Goal: Complete application form

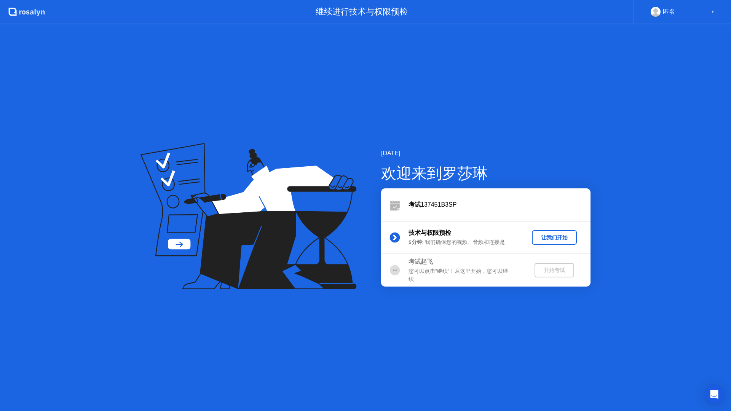
click at [553, 239] on div "让我们开始" at bounding box center [554, 237] width 39 height 7
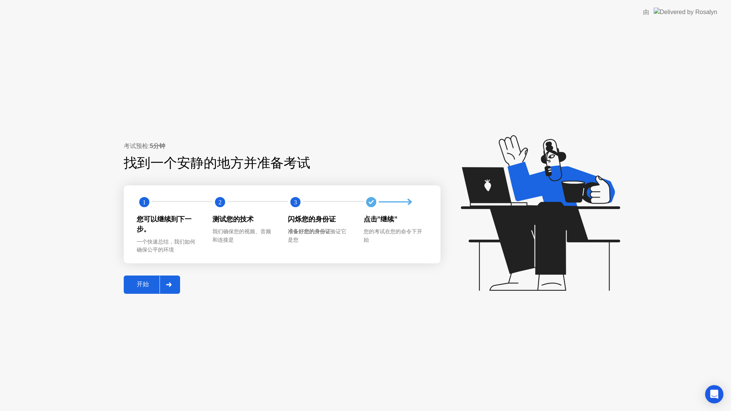
click at [146, 282] on div "开始" at bounding box center [142, 284] width 33 height 8
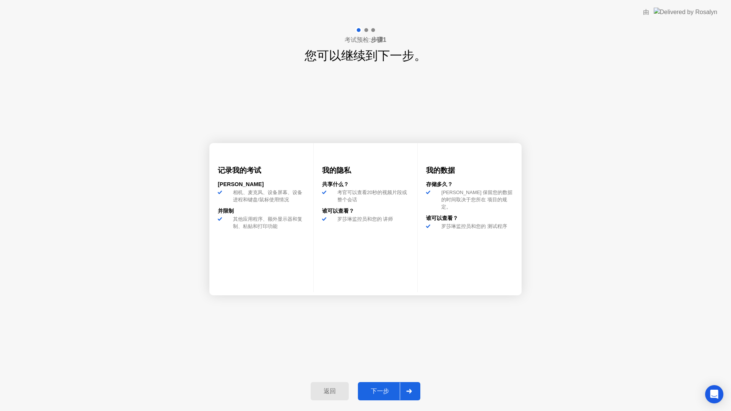
click at [381, 390] on div "下一步" at bounding box center [380, 391] width 40 height 8
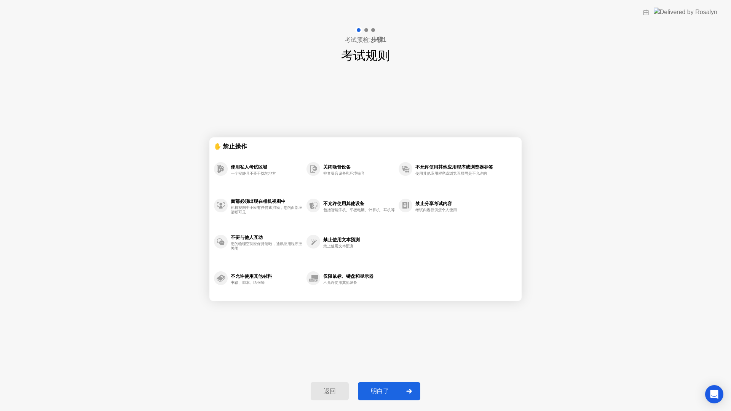
click at [382, 390] on div "明白了" at bounding box center [380, 391] width 40 height 8
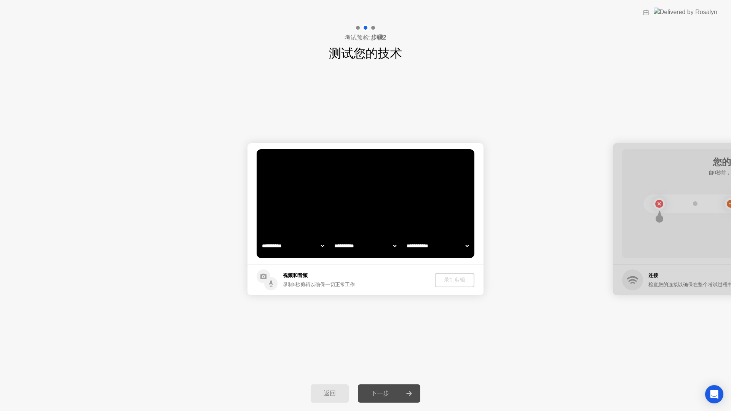
select select "**********"
select select "*******"
click at [324, 206] on video at bounding box center [365, 203] width 218 height 109
click at [383, 394] on div "下一步" at bounding box center [380, 394] width 40 height 8
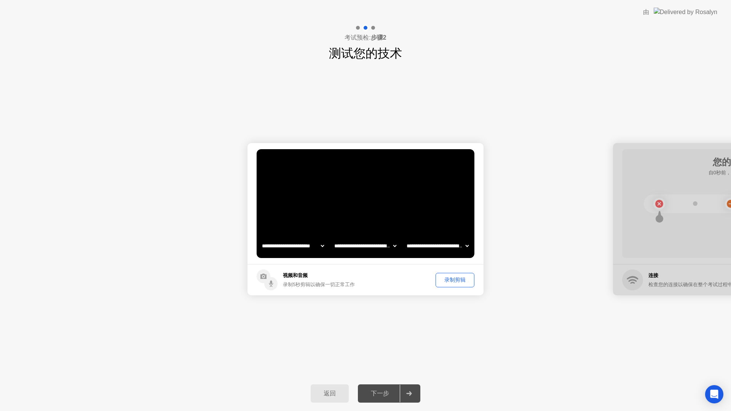
click at [460, 283] on div "录制剪辑" at bounding box center [454, 279] width 33 height 7
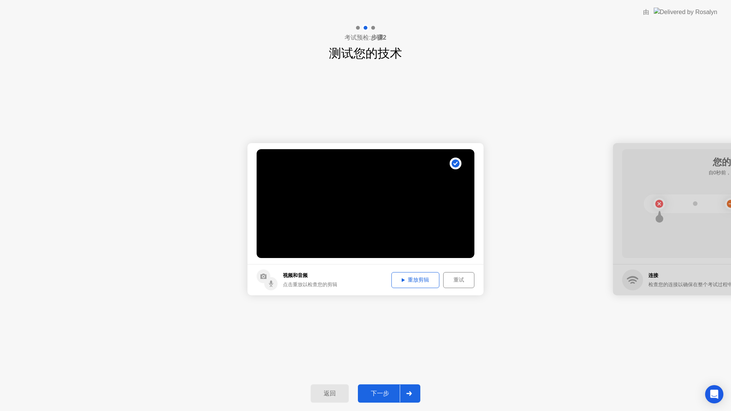
click at [424, 278] on div "重放剪辑" at bounding box center [415, 279] width 43 height 7
click at [377, 390] on div "下一步" at bounding box center [380, 394] width 40 height 8
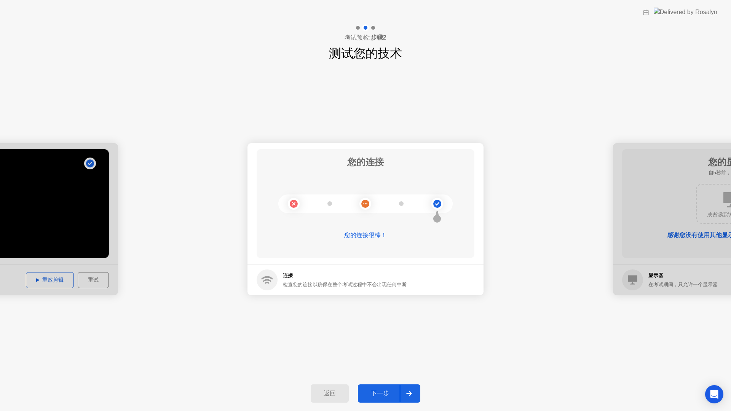
click at [380, 391] on div "下一步" at bounding box center [380, 394] width 40 height 8
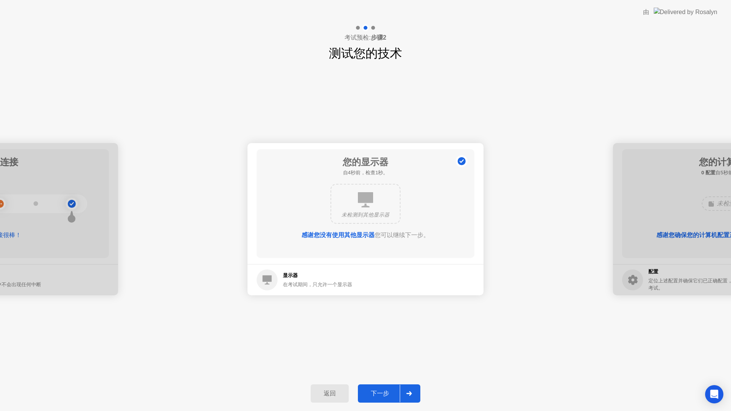
click at [384, 394] on div "下一步" at bounding box center [380, 394] width 40 height 8
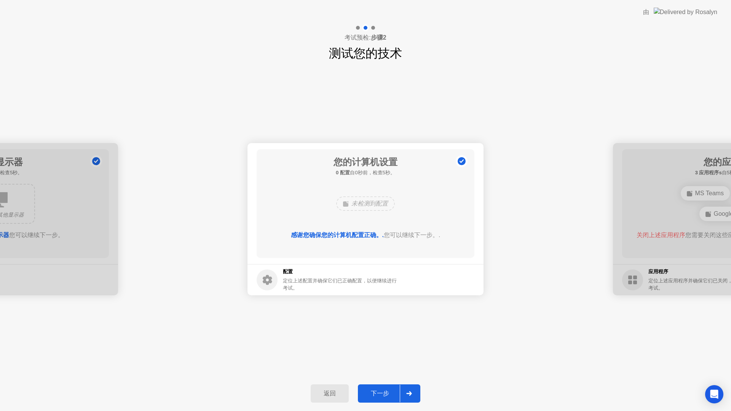
click at [383, 394] on div "下一步" at bounding box center [380, 394] width 40 height 8
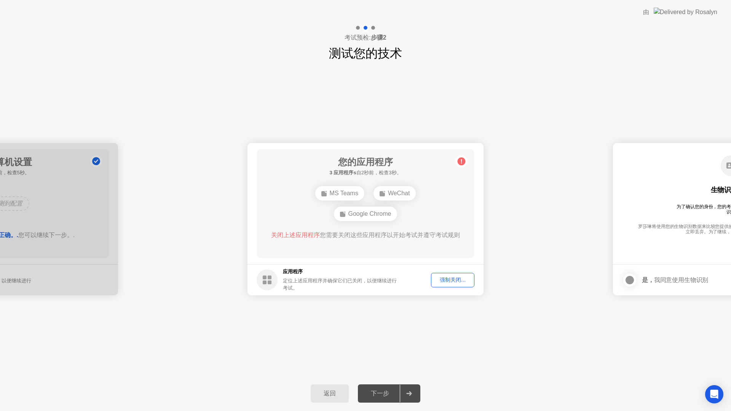
click at [383, 394] on div "下一步" at bounding box center [380, 394] width 40 height 8
click at [459, 279] on div "强制关闭..." at bounding box center [452, 279] width 38 height 7
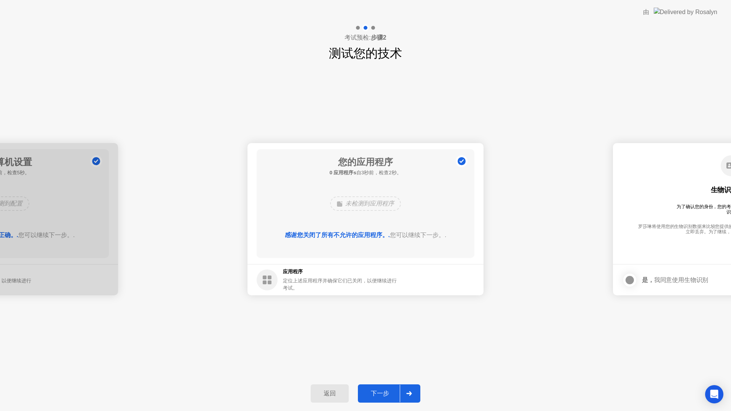
click at [382, 390] on div "下一步" at bounding box center [380, 394] width 40 height 8
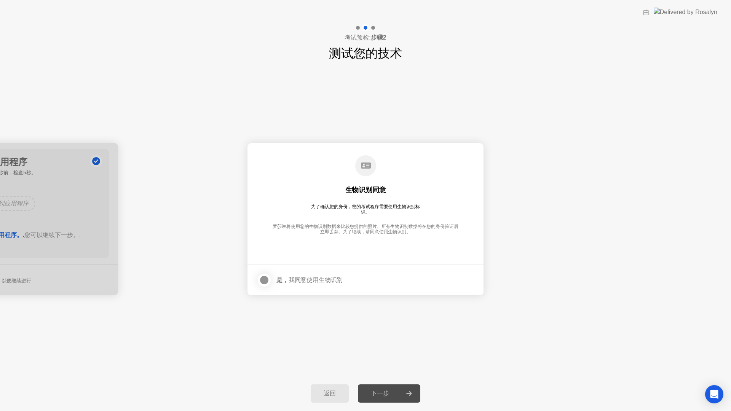
click at [382, 397] on div "下一步" at bounding box center [380, 394] width 40 height 8
click at [271, 280] on label at bounding box center [266, 279] width 20 height 15
click at [378, 390] on div "下一步" at bounding box center [380, 394] width 40 height 8
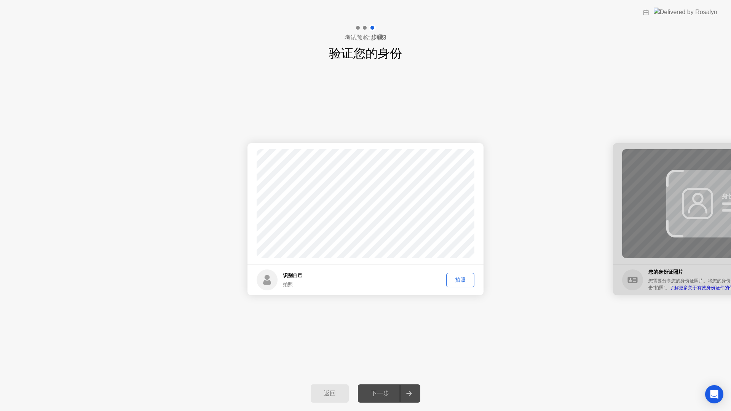
click at [385, 395] on div "下一步" at bounding box center [380, 394] width 40 height 8
click at [461, 279] on div "拍照" at bounding box center [460, 279] width 23 height 7
click at [384, 395] on div "下一步" at bounding box center [380, 394] width 40 height 8
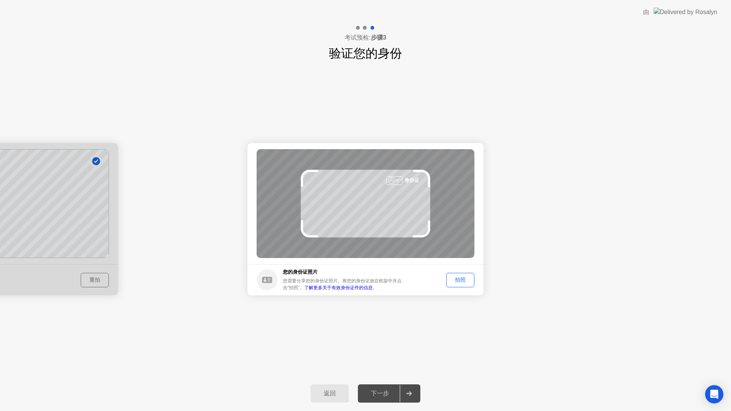
click at [455, 277] on div "拍照" at bounding box center [460, 279] width 23 height 7
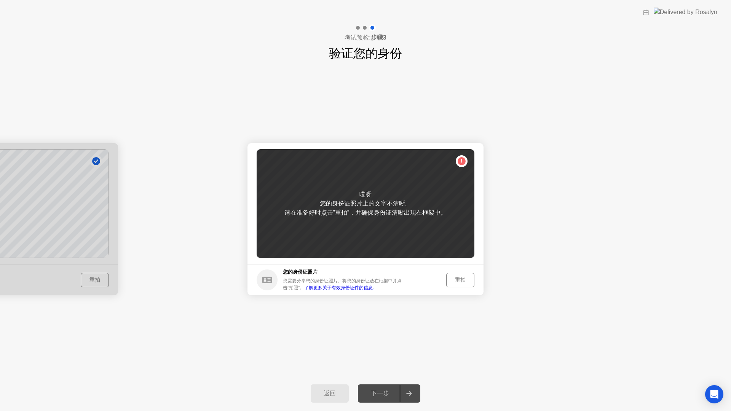
click at [455, 277] on div "重拍" at bounding box center [460, 279] width 23 height 7
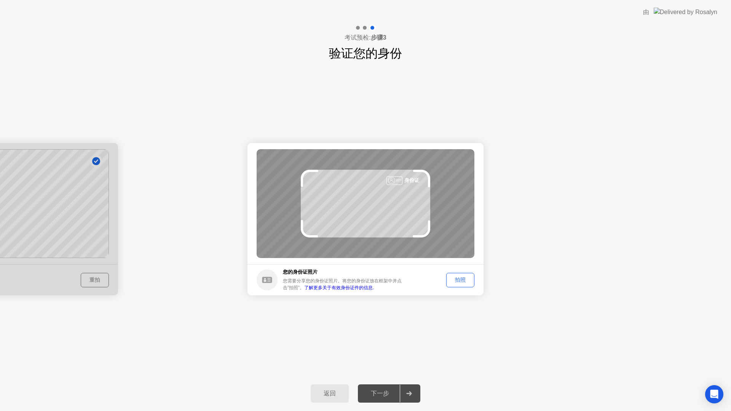
click at [455, 276] on div "拍照" at bounding box center [460, 279] width 23 height 7
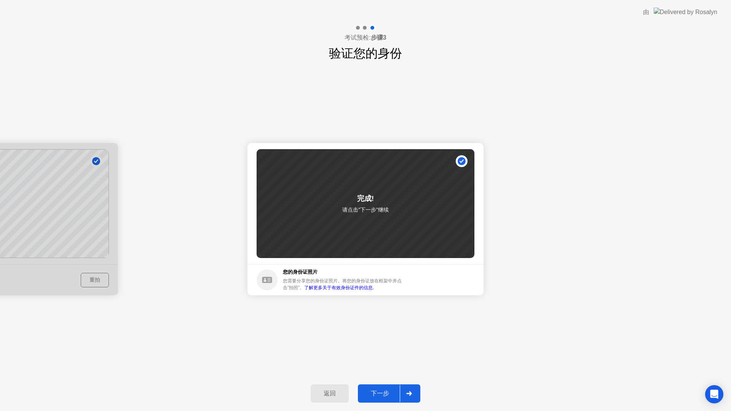
click at [387, 392] on div "下一步" at bounding box center [380, 394] width 40 height 8
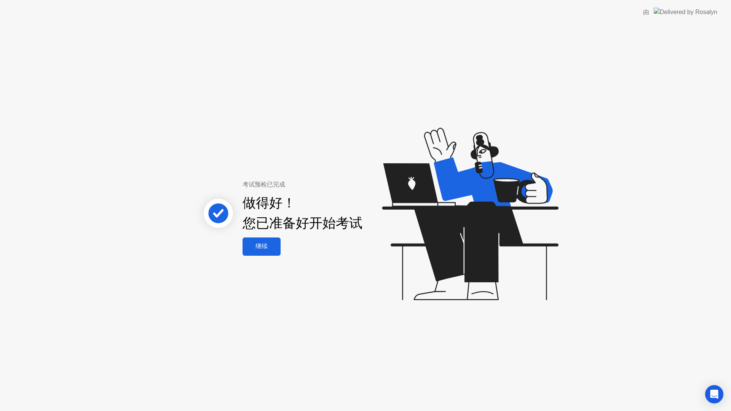
click at [274, 247] on div "继续" at bounding box center [261, 246] width 33 height 8
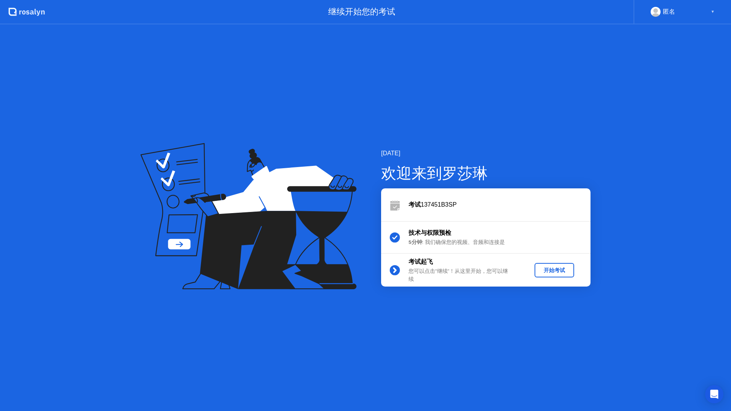
click at [548, 270] on div "开始考试" at bounding box center [553, 270] width 33 height 7
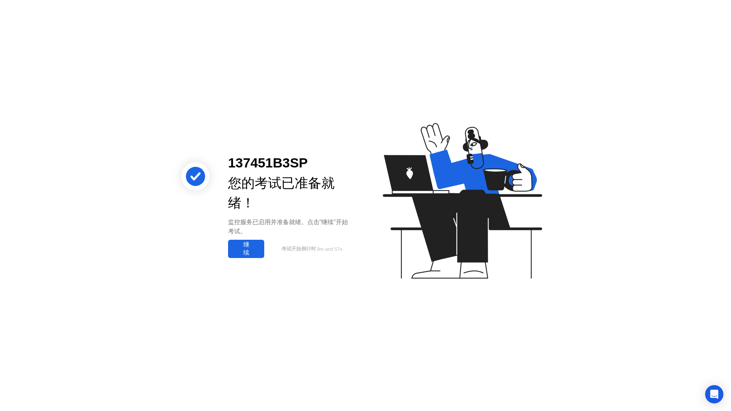
click at [247, 244] on div "继续" at bounding box center [246, 249] width 32 height 16
